Goal: Navigation & Orientation: Find specific page/section

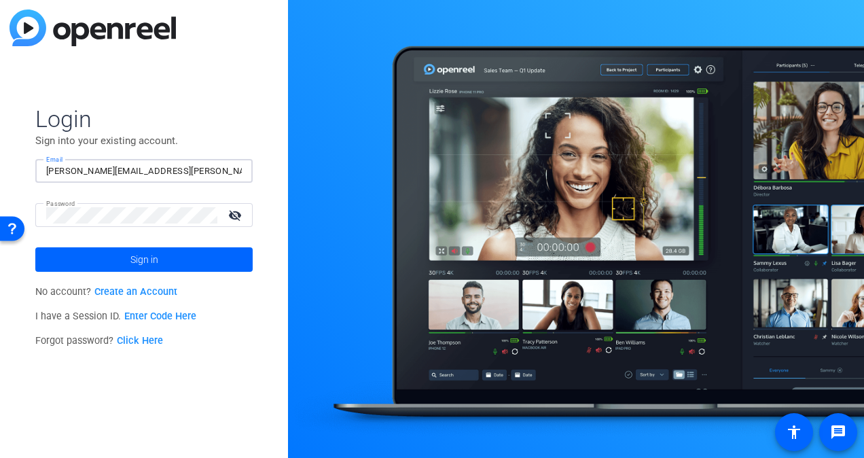
click at [134, 168] on input "[PERSON_NAME][EMAIL_ADDRESS][PERSON_NAME][DOMAIN_NAME]" at bounding box center [144, 171] width 196 height 16
type input "[PERSON_NAME][EMAIL_ADDRESS][PERSON_NAME][DOMAIN_NAME]"
click at [132, 259] on span "Sign in" at bounding box center [144, 259] width 28 height 34
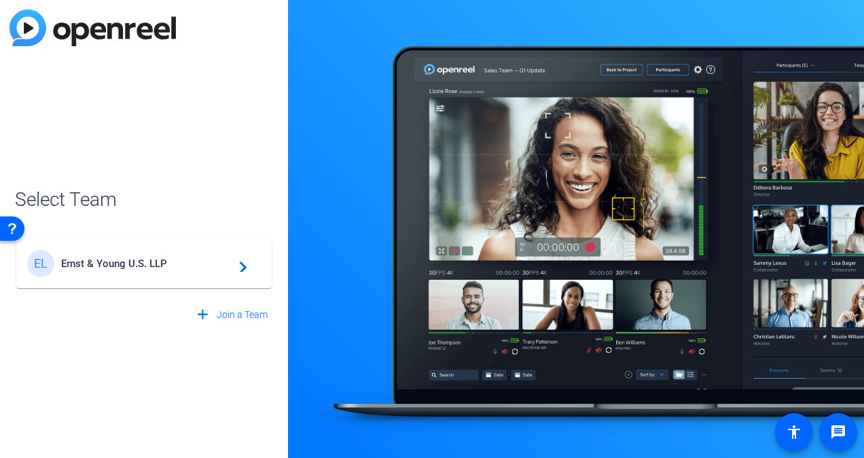
click at [132, 259] on span "Ernst & Young U.S. LLP" at bounding box center [146, 263] width 170 height 12
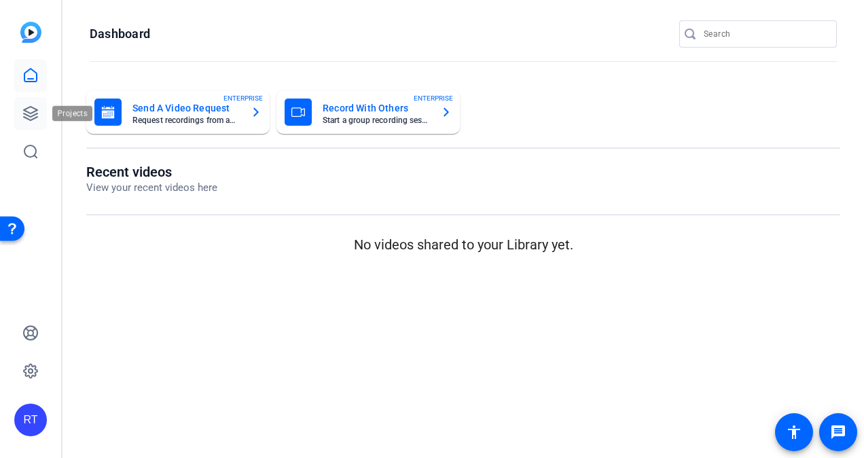
click at [26, 111] on icon at bounding box center [31, 114] width 14 height 14
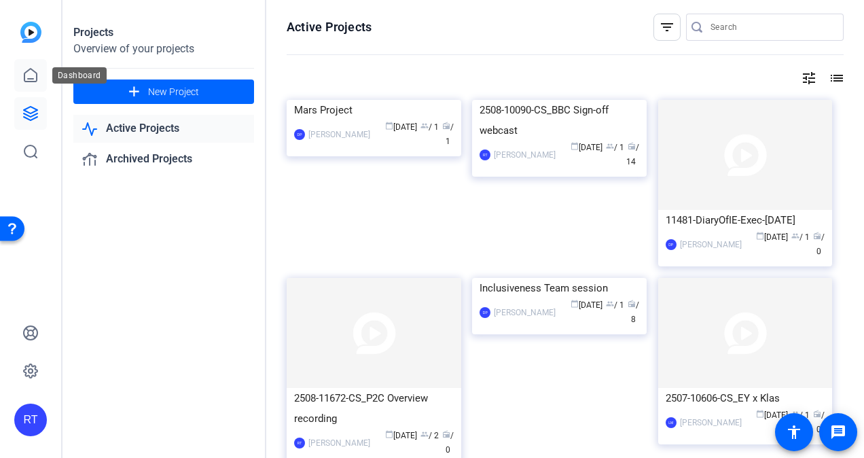
click at [41, 67] on link at bounding box center [30, 75] width 33 height 33
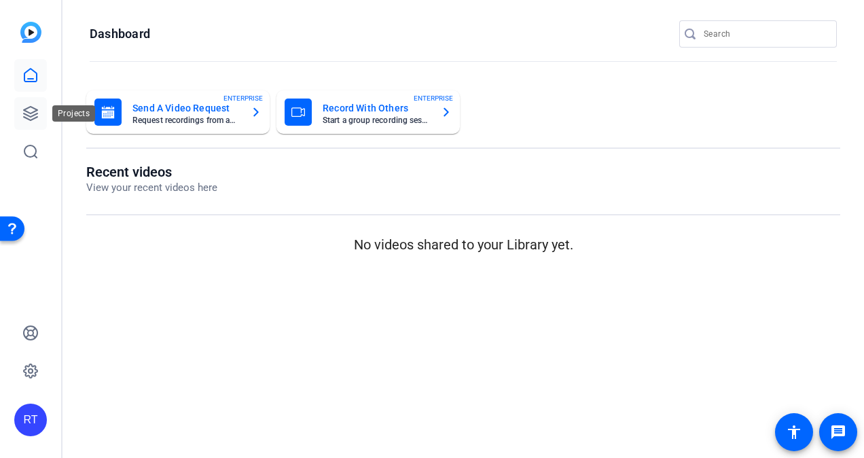
click at [34, 111] on icon at bounding box center [31, 114] width 14 height 14
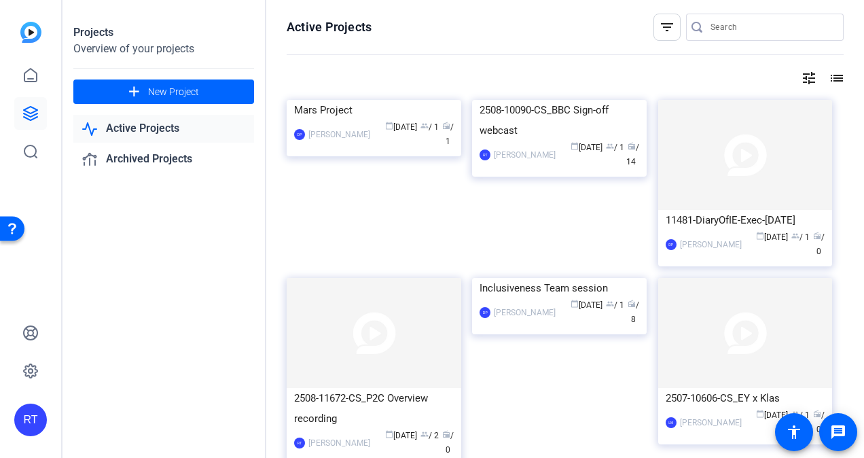
click at [153, 121] on link "Active Projects" at bounding box center [163, 129] width 181 height 28
